Goal: Task Accomplishment & Management: Use online tool/utility

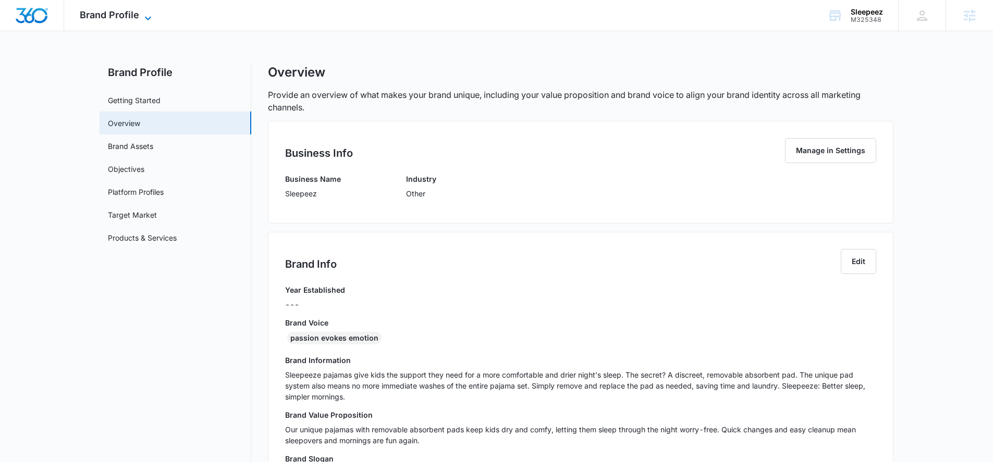
click at [107, 19] on span "Brand Profile" at bounding box center [109, 14] width 59 height 11
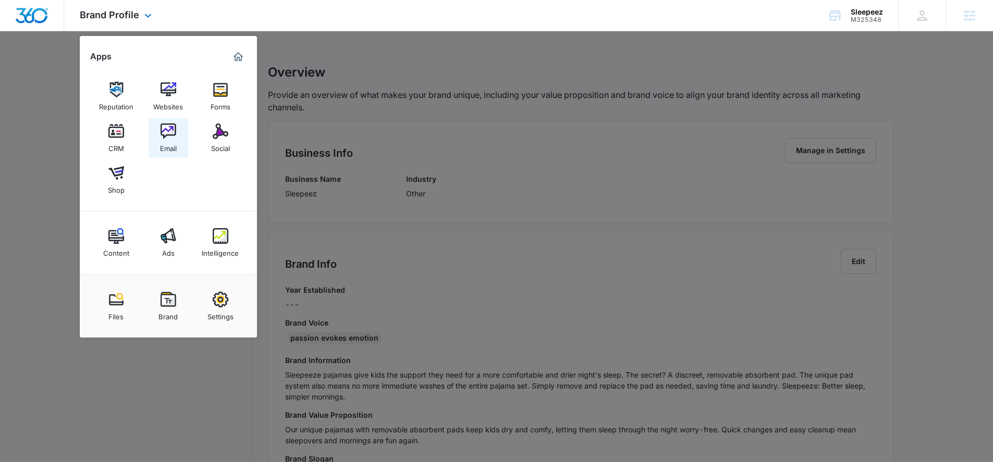
click at [161, 132] on img at bounding box center [169, 132] width 16 height 16
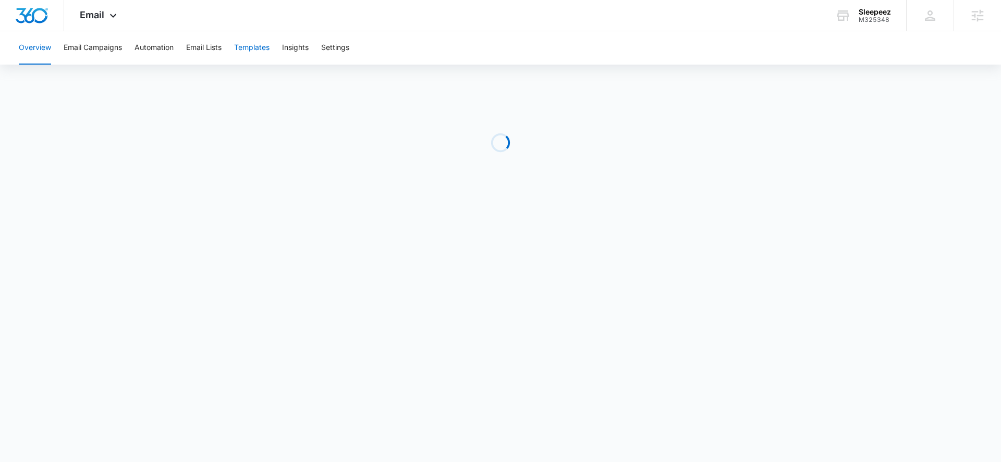
click at [248, 53] on button "Templates" at bounding box center [251, 47] width 35 height 33
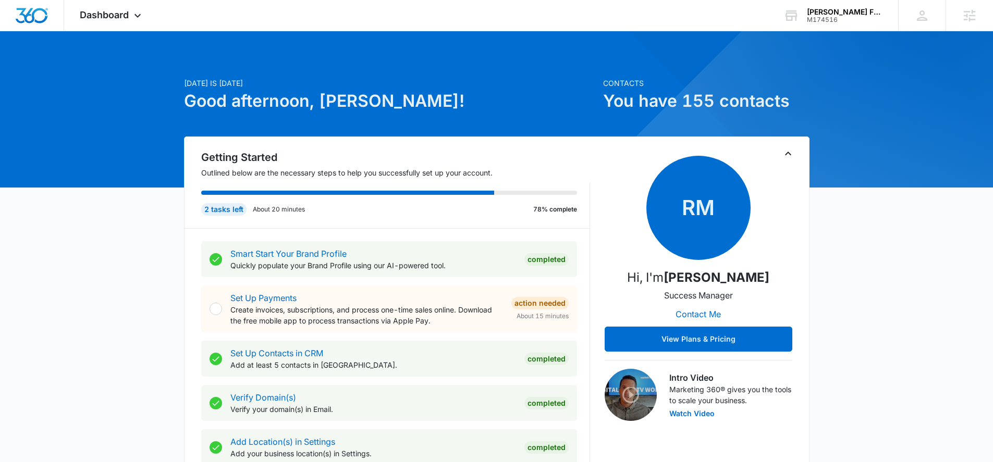
click at [115, 8] on div "Dashboard Apps Reputation Websites Forms CRM Email Social Content Ads Intellige…" at bounding box center [111, 15] width 95 height 31
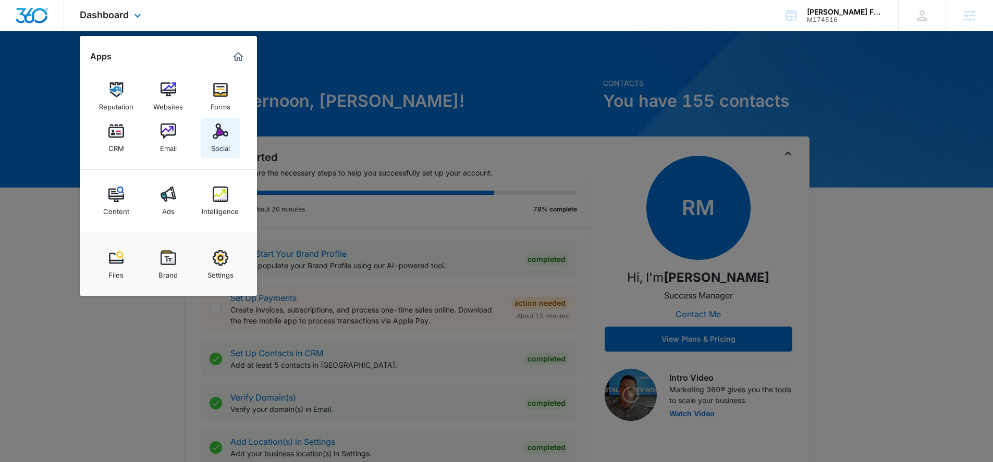
click at [211, 126] on link "Social" at bounding box center [221, 138] width 40 height 40
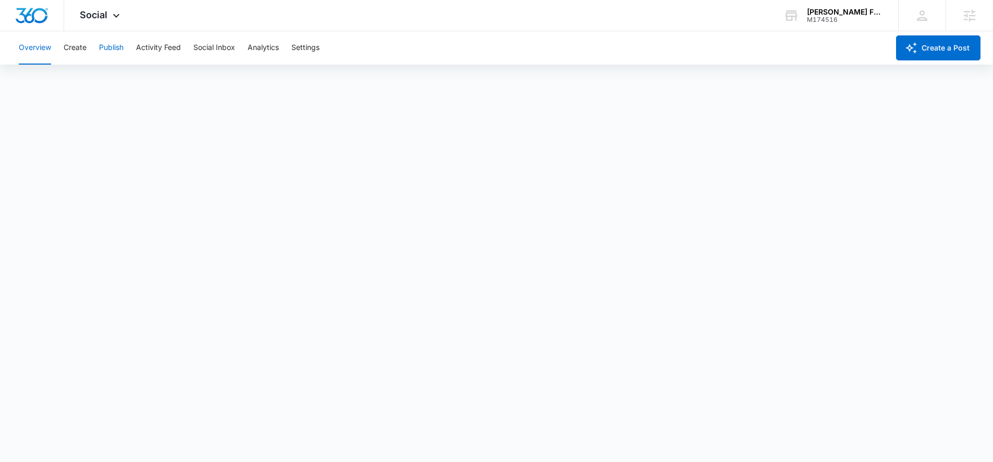
click at [110, 44] on button "Publish" at bounding box center [111, 47] width 24 height 33
click at [81, 46] on button "Create" at bounding box center [75, 47] width 23 height 33
click at [104, 78] on button "Approvals" at bounding box center [101, 79] width 35 height 29
